Goal: Task Accomplishment & Management: Manage account settings

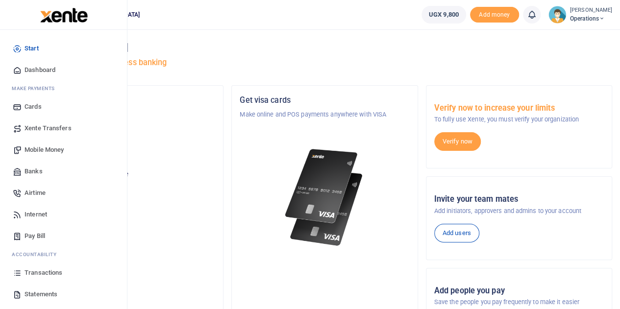
click at [46, 291] on span "Statements" at bounding box center [41, 295] width 33 height 10
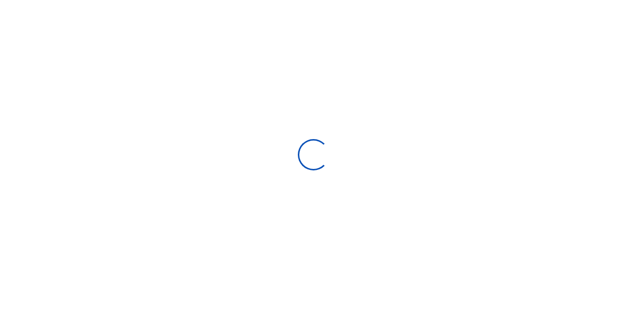
select select "ALL"
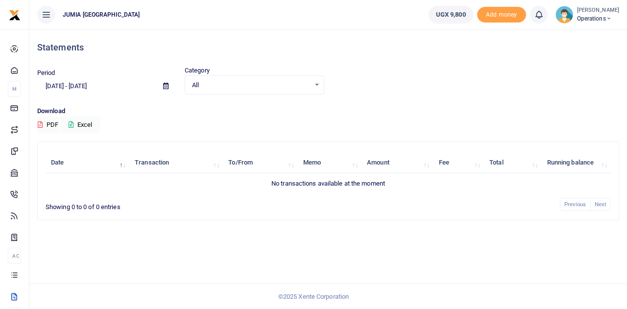
click at [166, 87] on icon at bounding box center [165, 86] width 5 height 6
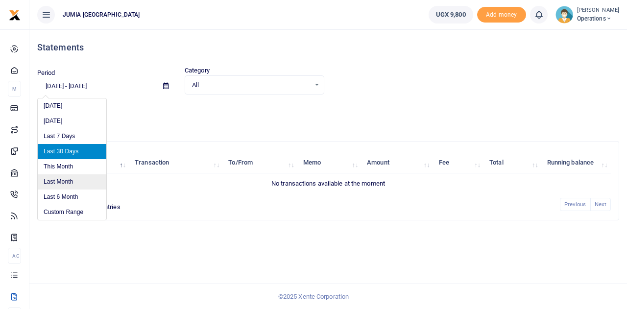
click at [68, 183] on li "Last Month" at bounding box center [72, 181] width 69 height 15
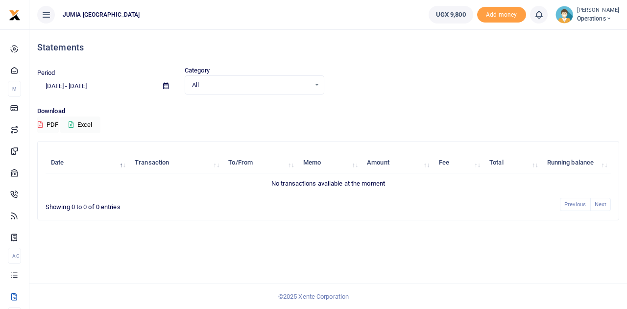
click at [47, 122] on button "PDF" at bounding box center [48, 125] width 22 height 17
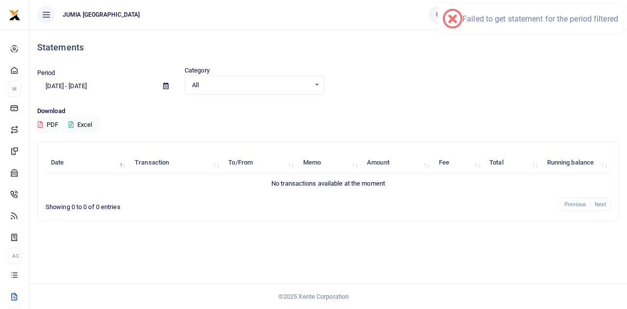
click at [305, 111] on p "Download" at bounding box center [328, 111] width 582 height 10
click at [165, 88] on icon at bounding box center [165, 86] width 5 height 6
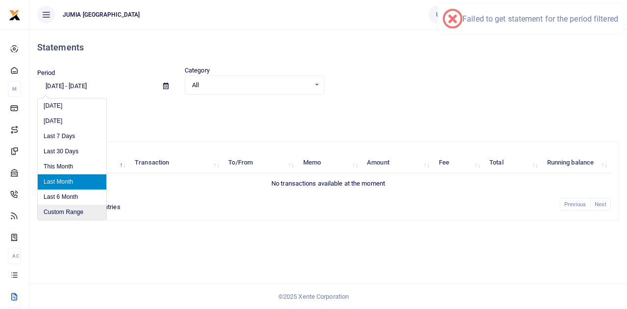
click at [79, 210] on li "Custom Range" at bounding box center [72, 212] width 69 height 15
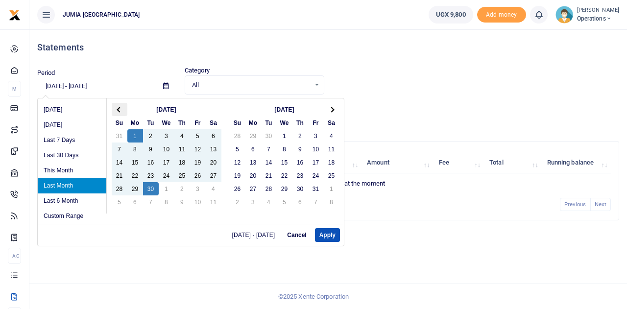
click at [120, 108] on span at bounding box center [119, 109] width 5 height 5
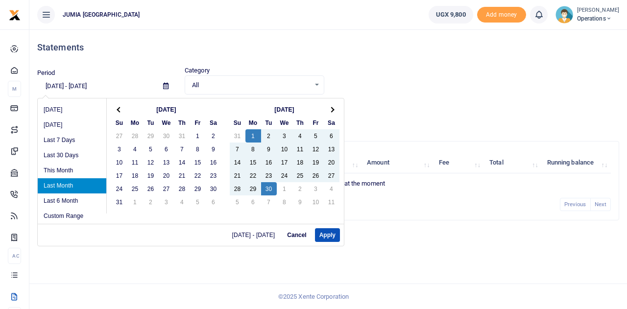
click at [120, 108] on span at bounding box center [119, 109] width 5 height 5
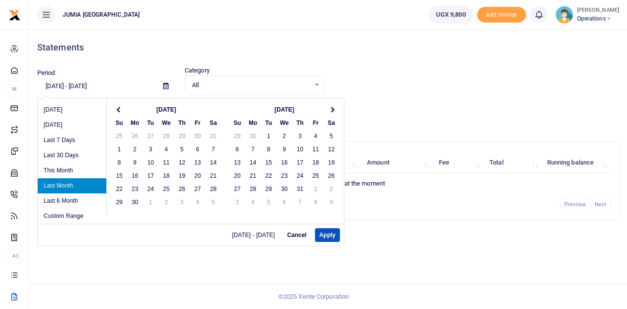
click at [120, 108] on span at bounding box center [119, 109] width 5 height 5
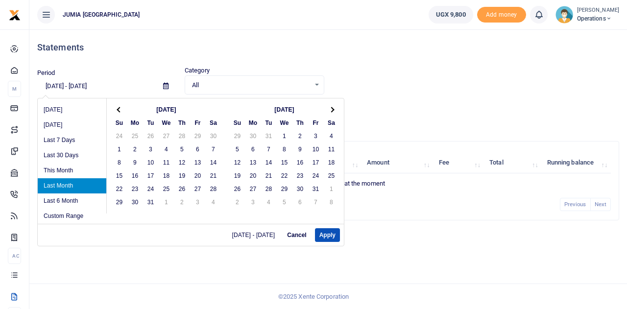
click at [120, 108] on span at bounding box center [119, 109] width 5 height 5
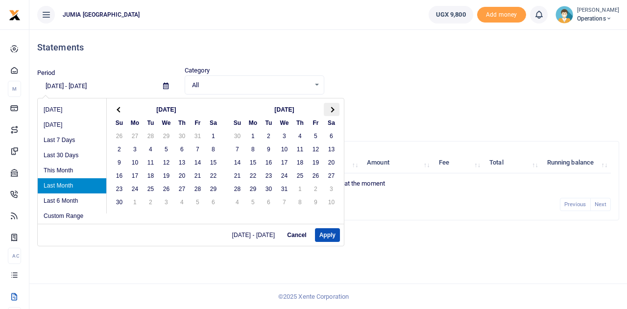
click at [330, 107] on span at bounding box center [331, 109] width 5 height 5
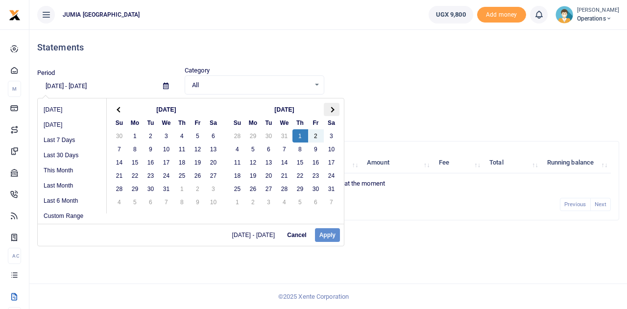
click at [332, 108] on span at bounding box center [331, 109] width 5 height 5
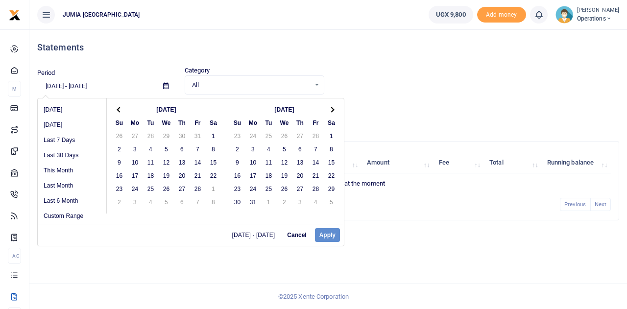
click at [332, 108] on span at bounding box center [331, 109] width 5 height 5
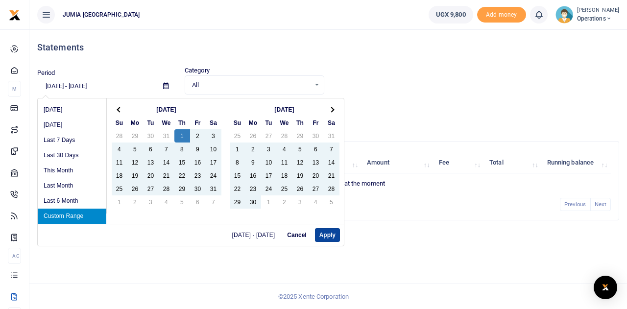
click at [324, 236] on button "Apply" at bounding box center [327, 235] width 25 height 14
type input "08/01/2024 - 09/30/2025"
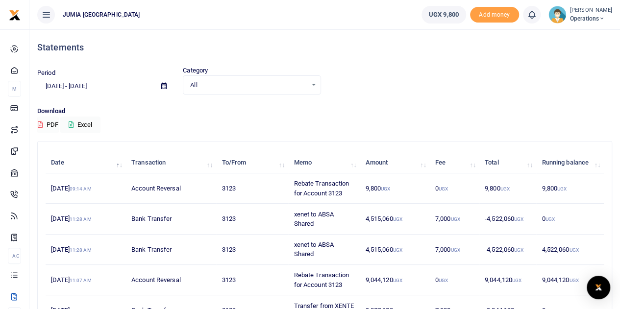
click at [51, 123] on button "PDF" at bounding box center [48, 125] width 22 height 17
